Goal: Obtain resource: Obtain resource

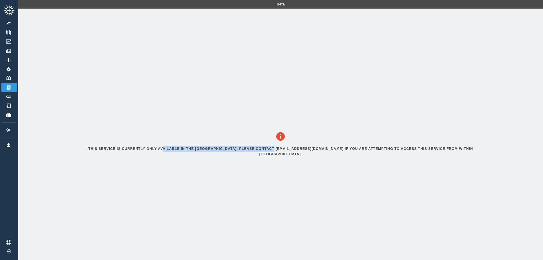
drag, startPoint x: 153, startPoint y: 150, endPoint x: 263, endPoint y: 155, distance: 109.5
click at [263, 155] on div "This service is currently only available in the [GEOGRAPHIC_DATA]. Please conta…" at bounding box center [280, 146] width 433 height 274
click at [263, 155] on h6 "This service is currently only available in the [GEOGRAPHIC_DATA]. Please conta…" at bounding box center [281, 151] width 420 height 11
drag, startPoint x: 88, startPoint y: 153, endPoint x: 281, endPoint y: 162, distance: 193.1
click at [281, 162] on div "This service is currently only available in the [GEOGRAPHIC_DATA]. Please conta…" at bounding box center [280, 146] width 433 height 274
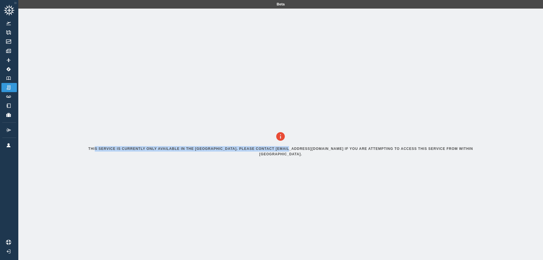
click at [281, 162] on div "This service is currently only available in the [GEOGRAPHIC_DATA]. Please conta…" at bounding box center [280, 146] width 433 height 274
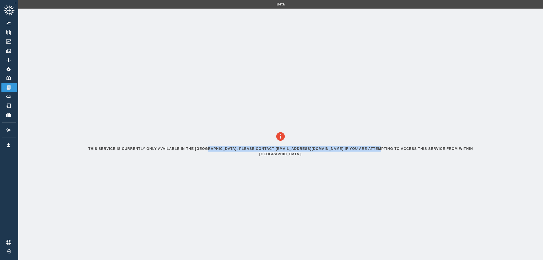
drag, startPoint x: 202, startPoint y: 154, endPoint x: 372, endPoint y: 160, distance: 170.2
click at [372, 160] on div "This service is currently only available in the [GEOGRAPHIC_DATA]. Please conta…" at bounding box center [280, 146] width 433 height 274
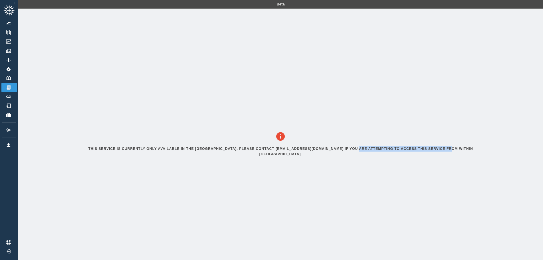
drag, startPoint x: 357, startPoint y: 155, endPoint x: 443, endPoint y: 157, distance: 86.5
click at [443, 157] on div "This service is currently only available in the [GEOGRAPHIC_DATA]. Please conta…" at bounding box center [280, 146] width 433 height 274
click at [445, 157] on div "This service is currently only available in the [GEOGRAPHIC_DATA]. Please conta…" at bounding box center [280, 146] width 433 height 274
drag, startPoint x: 283, startPoint y: 153, endPoint x: 441, endPoint y: 157, distance: 157.8
click at [441, 157] on div "This service is currently only available in the [GEOGRAPHIC_DATA]. Please conta…" at bounding box center [280, 146] width 433 height 274
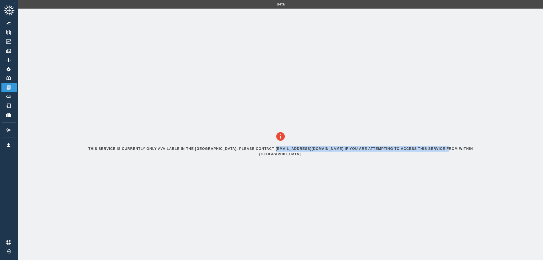
drag, startPoint x: 441, startPoint y: 157, endPoint x: 434, endPoint y: 155, distance: 7.0
click at [441, 157] on div "This service is currently only available in the [GEOGRAPHIC_DATA]. Please conta…" at bounding box center [280, 146] width 433 height 274
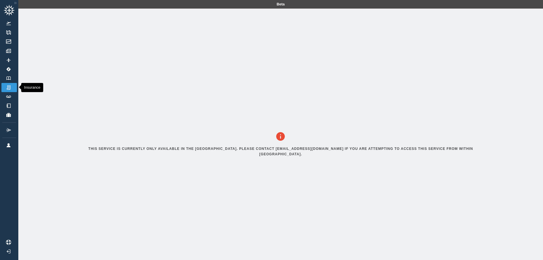
click at [9, 89] on img at bounding box center [8, 87] width 6 height 5
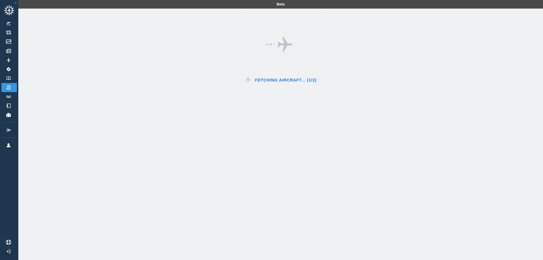
click at [128, 104] on div "Fetching Aircraft... (1/2)" at bounding box center [280, 139] width 525 height 260
